Goal: Information Seeking & Learning: Learn about a topic

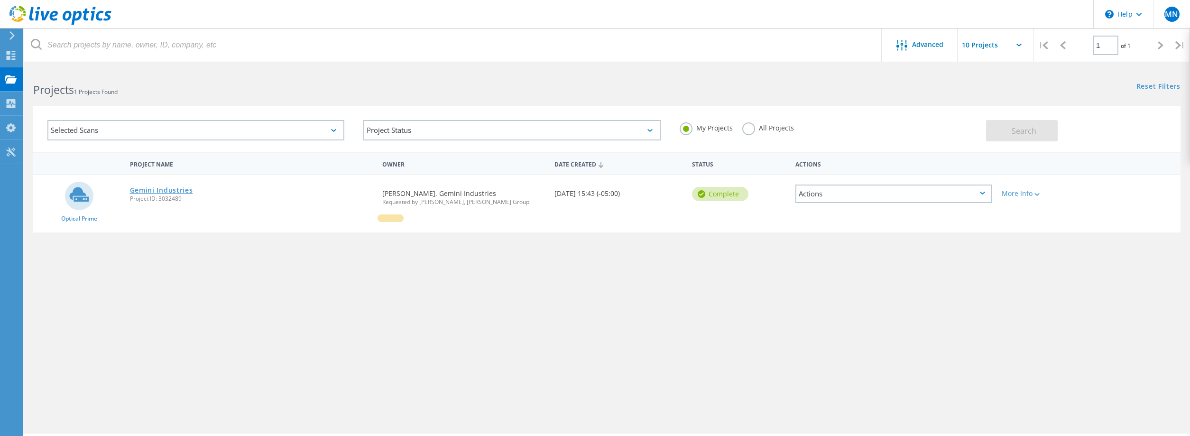
click at [161, 190] on link "Gemini Industries" at bounding box center [161, 190] width 63 height 7
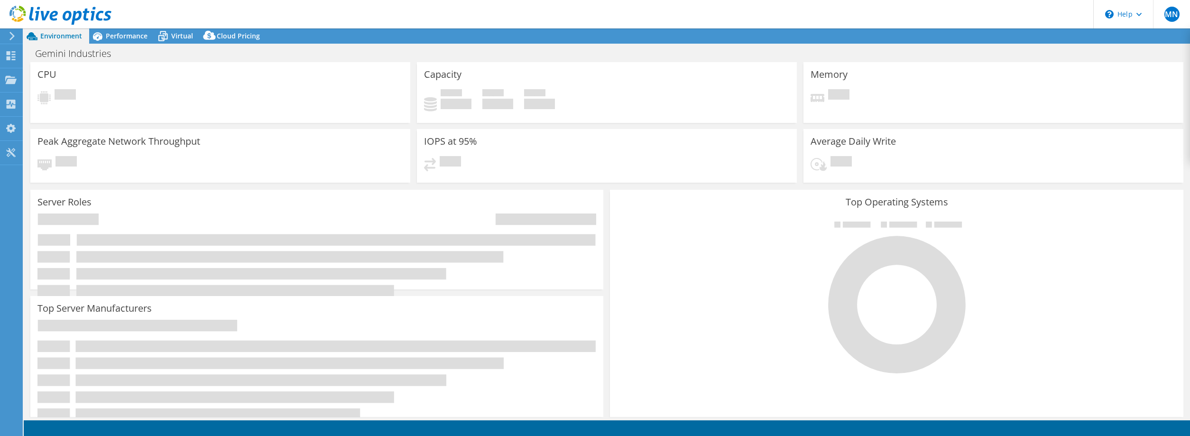
select select "USWest"
select select "USD"
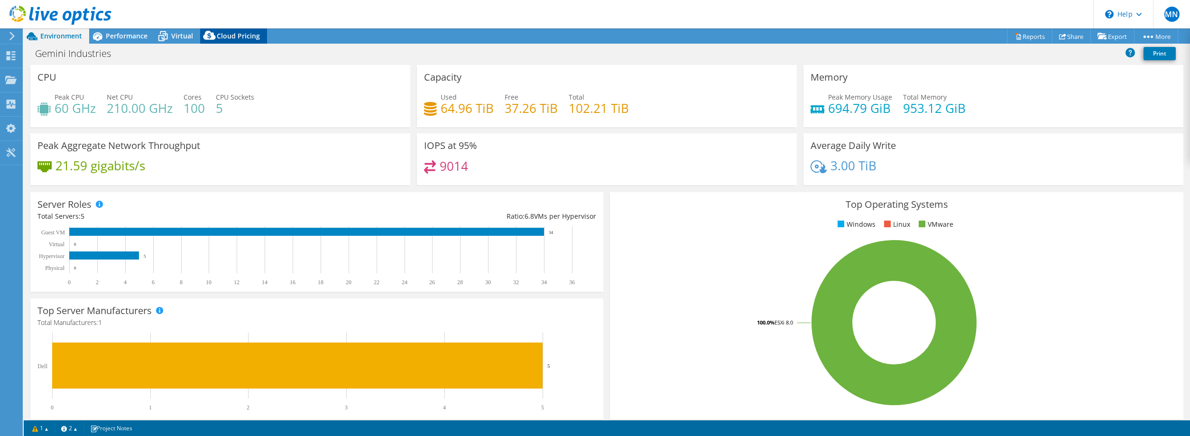
click at [231, 34] on span "Cloud Pricing" at bounding box center [238, 35] width 43 height 9
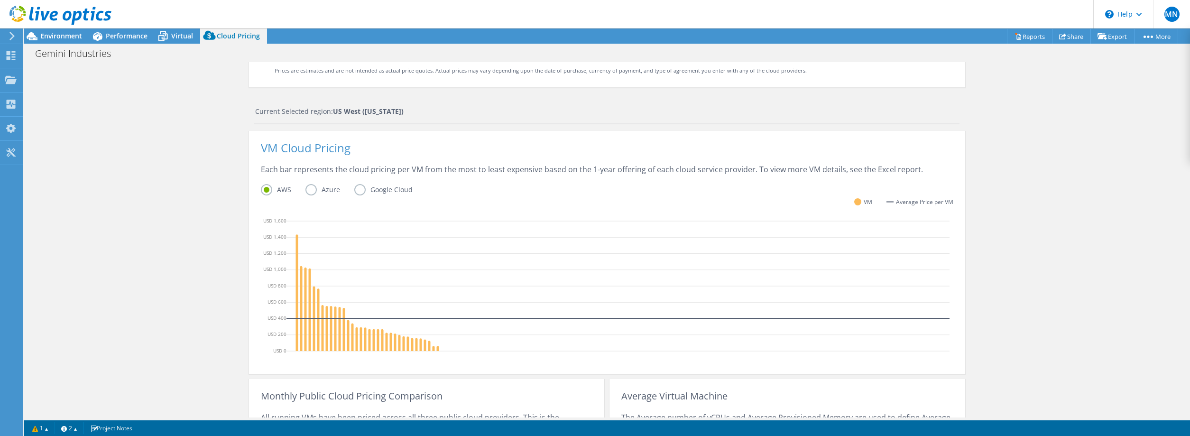
scroll to position [277, 0]
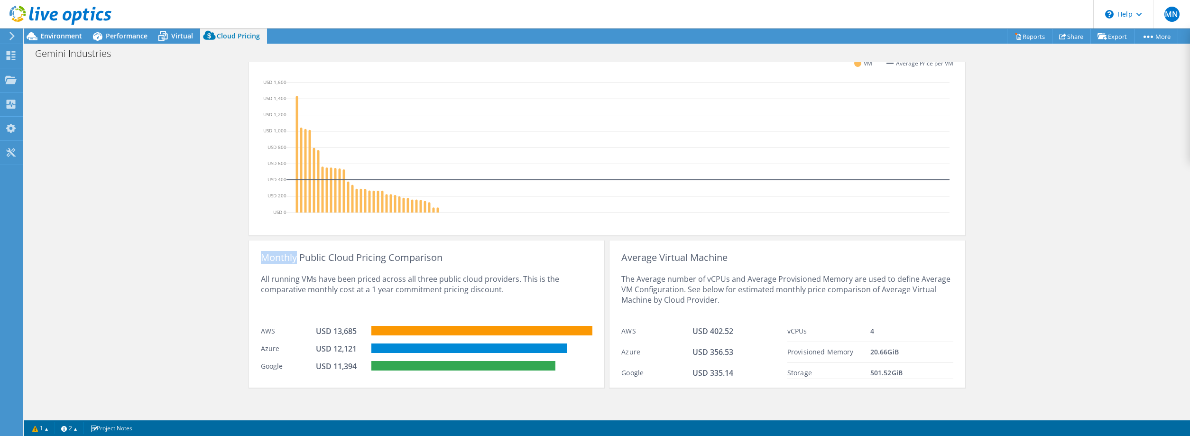
drag, startPoint x: 295, startPoint y: 256, endPoint x: 249, endPoint y: 253, distance: 47.0
click at [249, 253] on div "Cloud Pricing Live Optics Cloud Pricing uses the native vendor APIs to retrieve…" at bounding box center [607, 101] width 1166 height 633
drag, startPoint x: 356, startPoint y: 349, endPoint x: 296, endPoint y: 344, distance: 60.0
click at [296, 344] on div "Azure USD 12,121" at bounding box center [427, 348] width 332 height 18
drag, startPoint x: 358, startPoint y: 362, endPoint x: 312, endPoint y: 367, distance: 46.8
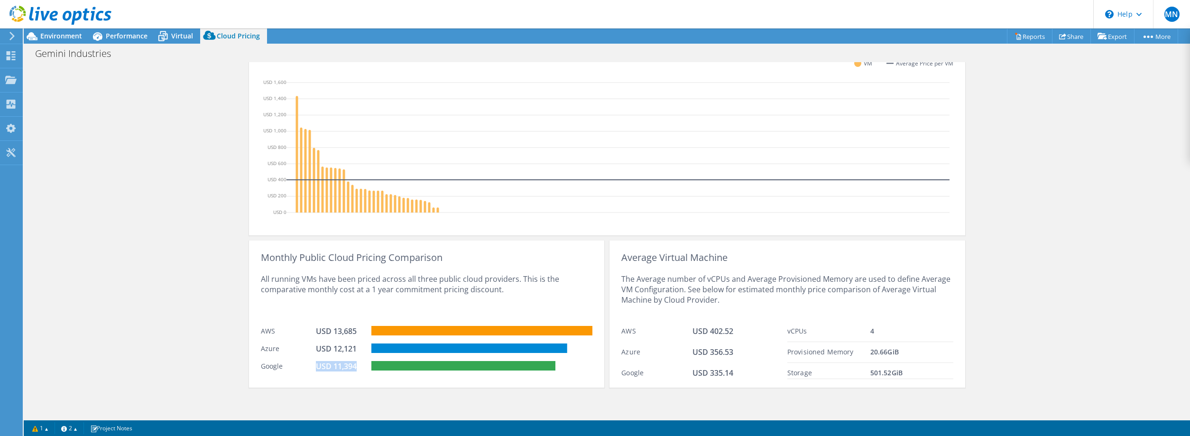
click at [312, 367] on div "Google USD 11,394" at bounding box center [427, 365] width 332 height 18
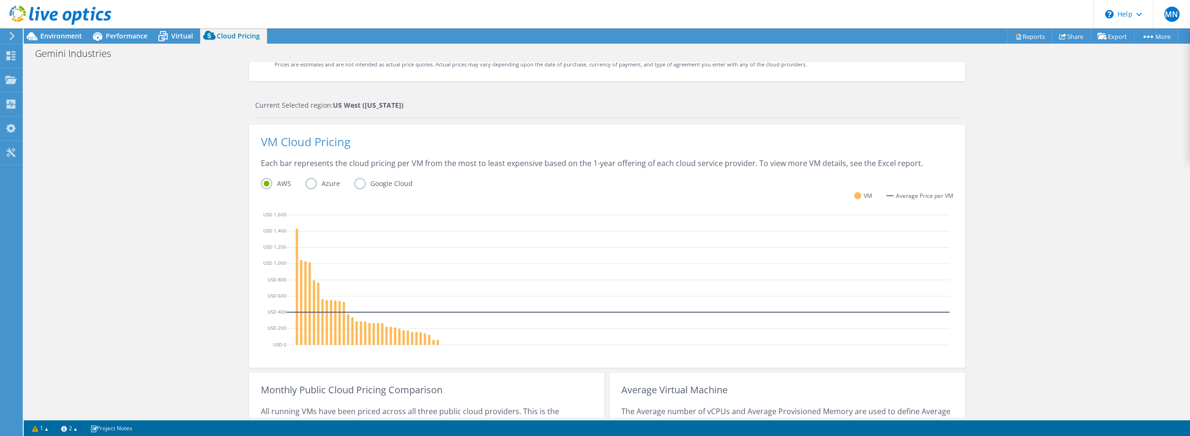
scroll to position [0, 0]
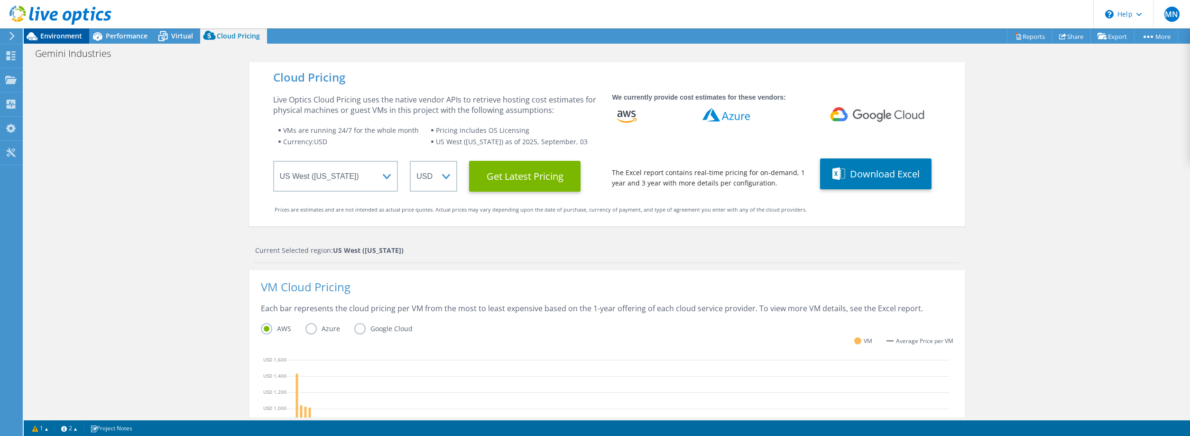
click at [50, 36] on span "Environment" at bounding box center [61, 35] width 42 height 9
